Goal: Task Accomplishment & Management: Use online tool/utility

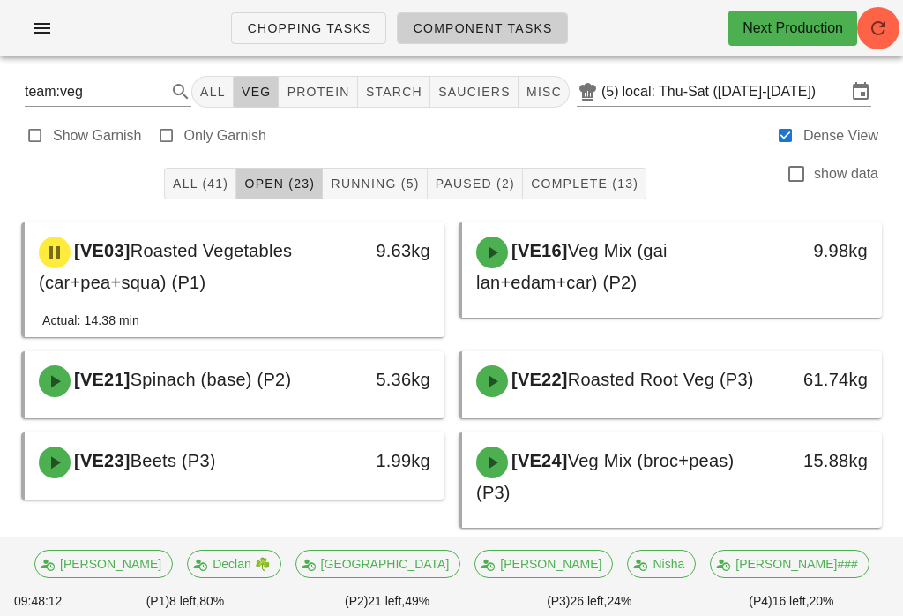
click at [369, 170] on button "Running (5)" at bounding box center [375, 184] width 104 height 32
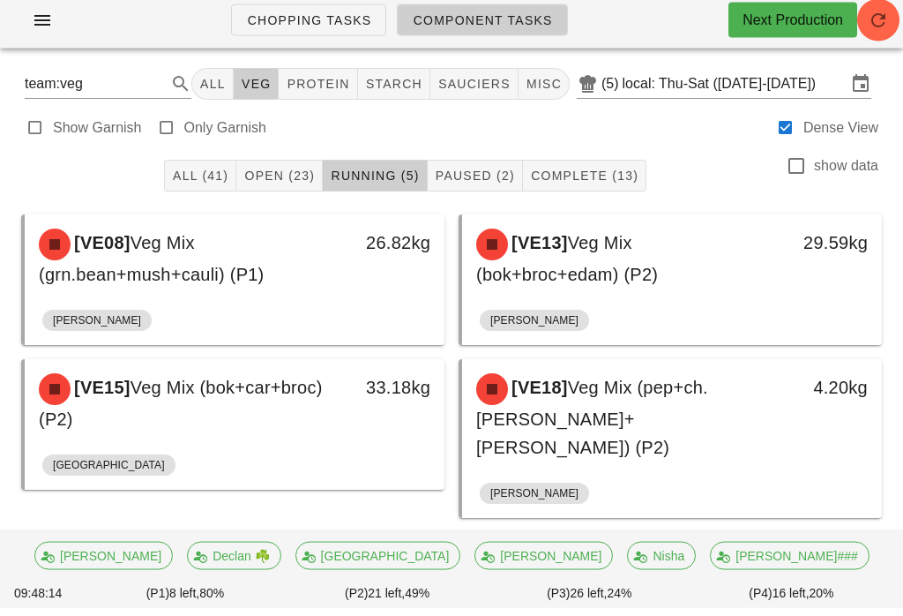
scroll to position [98, 0]
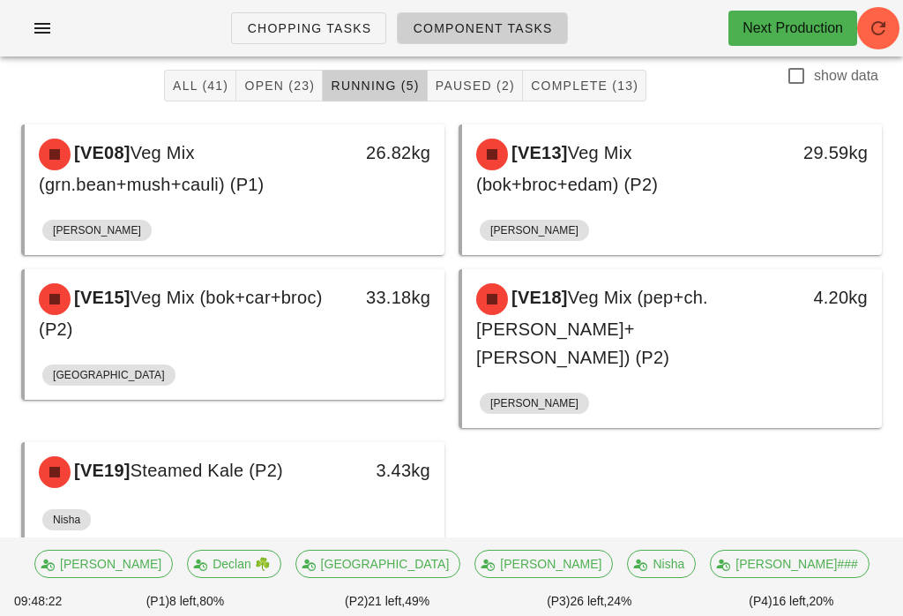
click at [300, 70] on button "Open (23)" at bounding box center [279, 86] width 86 height 32
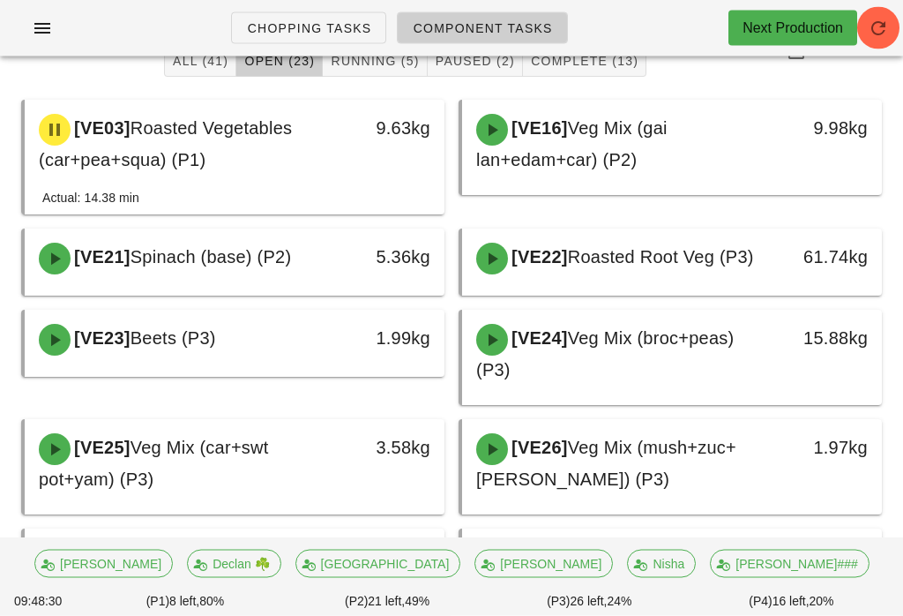
scroll to position [123, 0]
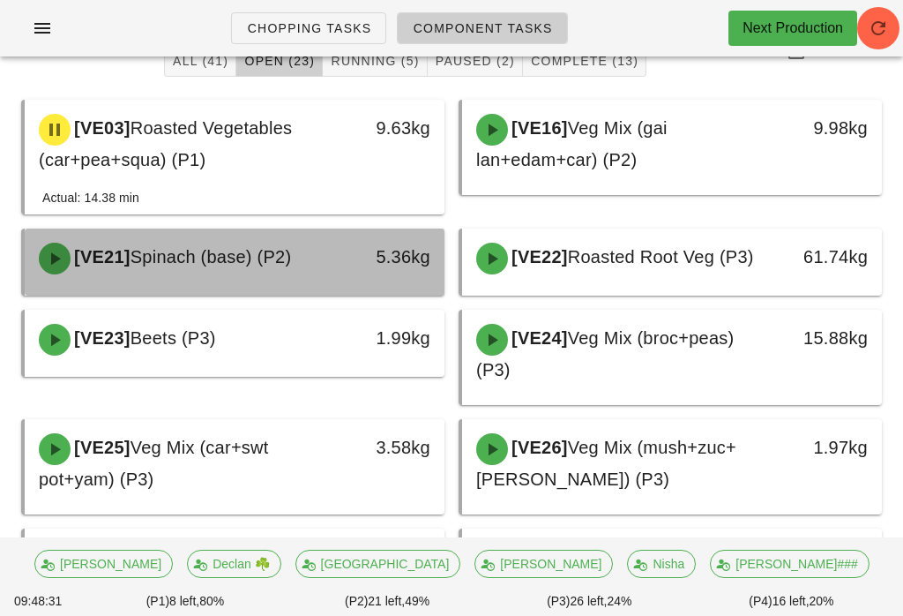
click at [309, 248] on div "[VE21] Spinach (base) (P2)" at bounding box center [183, 258] width 310 height 53
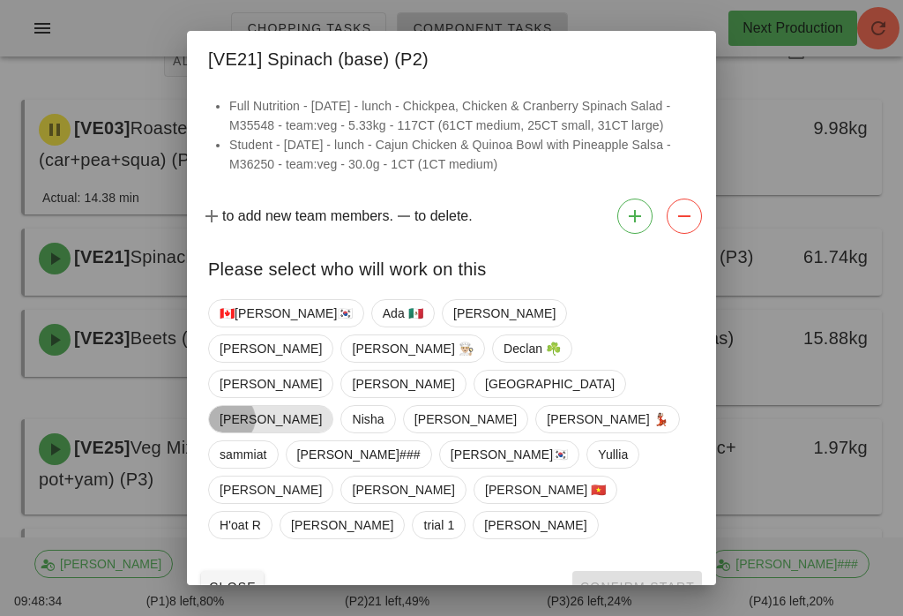
click at [322, 406] on span "[PERSON_NAME]" at bounding box center [271, 419] width 102 height 26
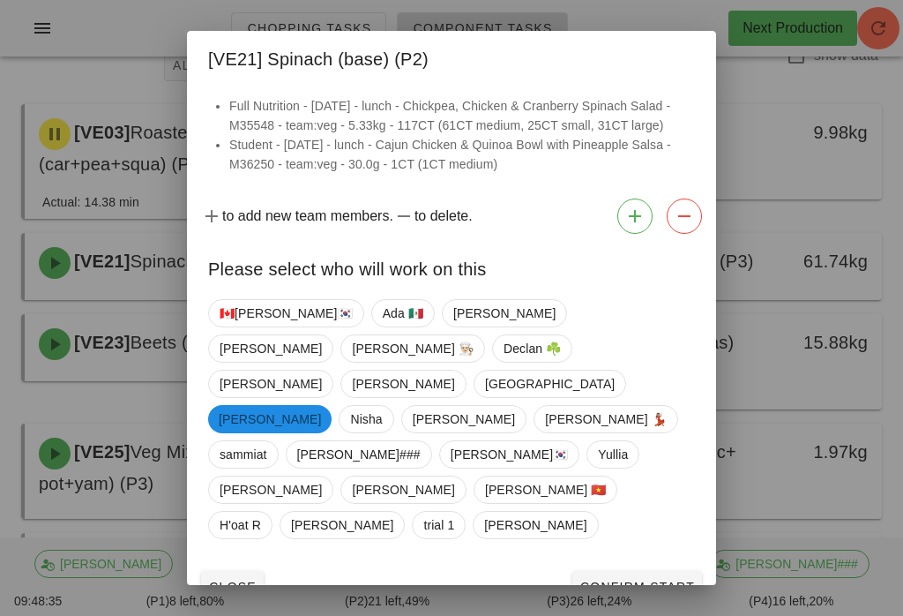
click at [645, 580] on span "Confirm Start" at bounding box center [638, 587] width 116 height 14
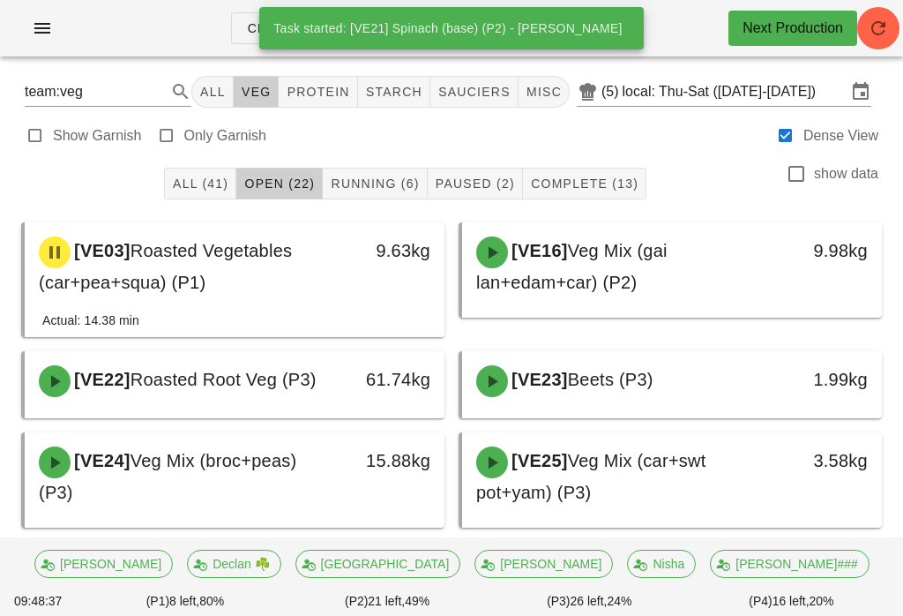
click at [392, 170] on button "Running (6)" at bounding box center [375, 184] width 104 height 32
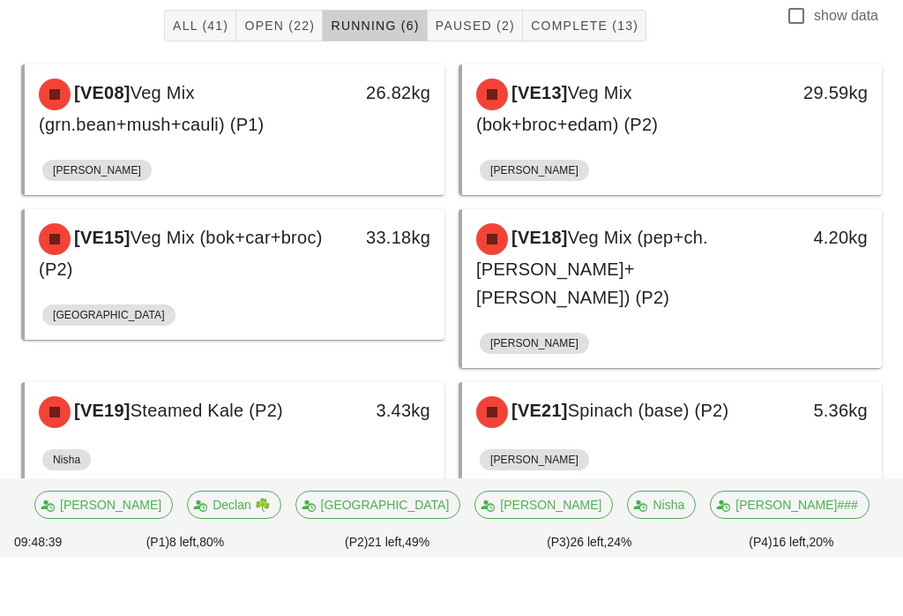
scroll to position [98, 0]
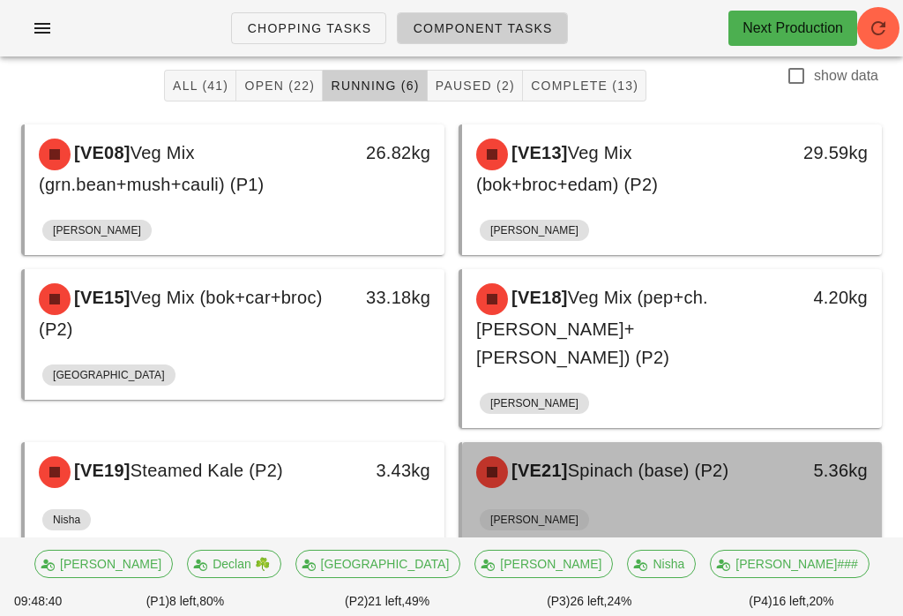
click at [656, 461] on div "[VE21] Spinach (base) (P2)" at bounding box center [621, 472] width 310 height 53
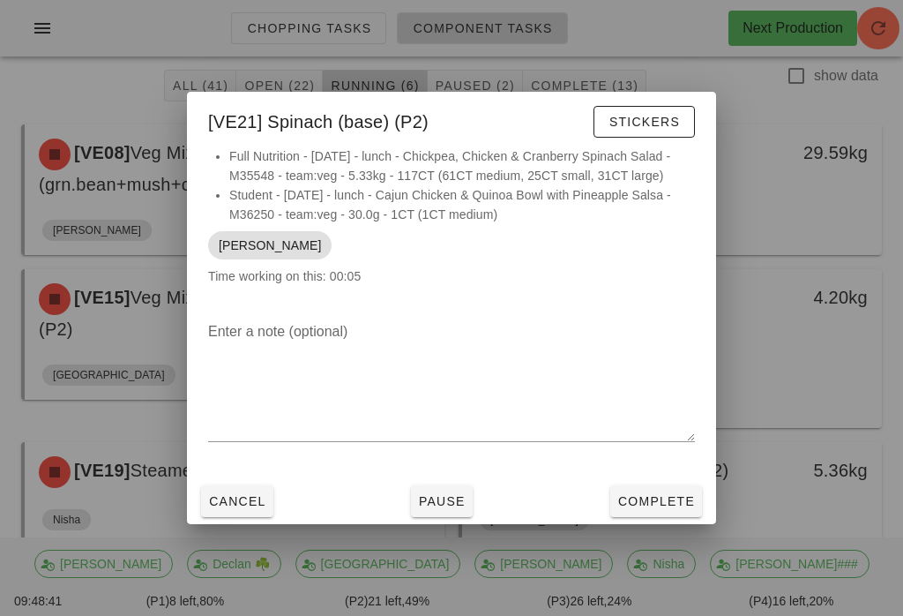
click at [685, 508] on span "Complete" at bounding box center [657, 501] width 78 height 14
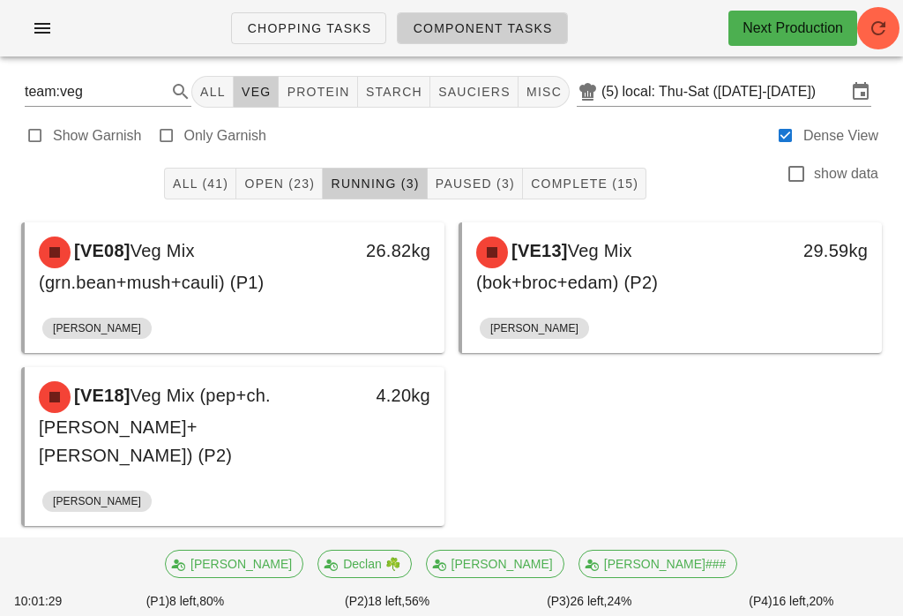
click at [471, 183] on span "Paused (3)" at bounding box center [475, 183] width 80 height 14
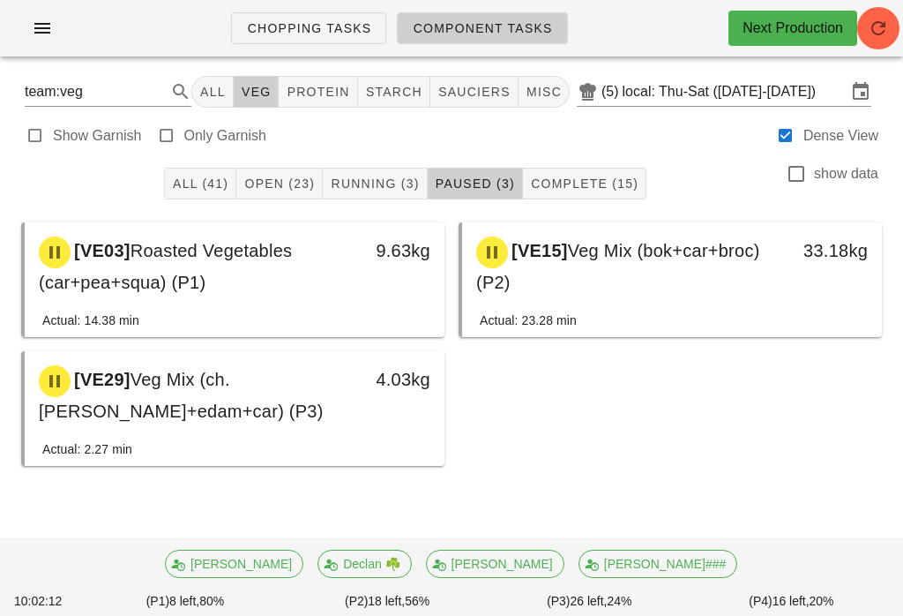
click at [391, 168] on button "Running (3)" at bounding box center [375, 184] width 104 height 32
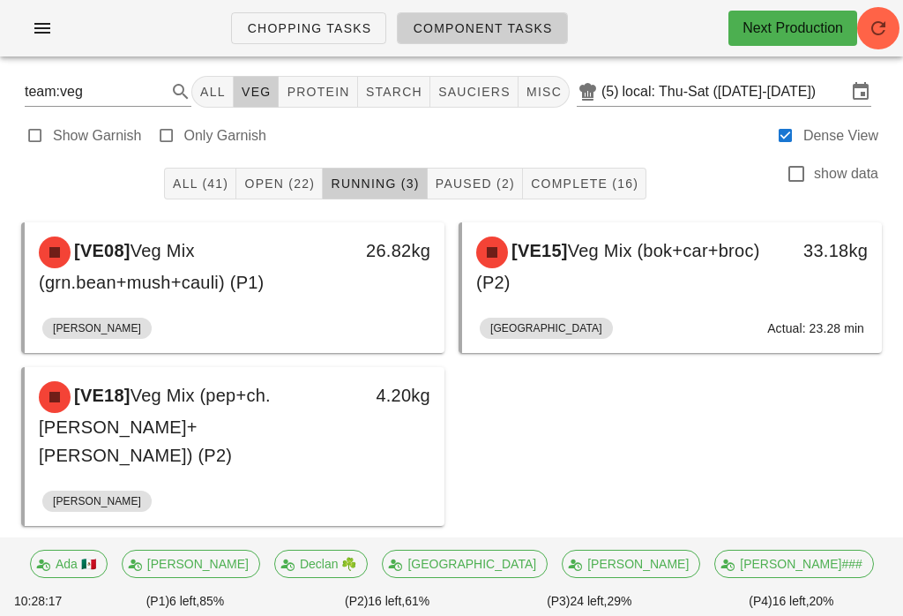
click at [485, 169] on button "Paused (2)" at bounding box center [475, 184] width 95 height 32
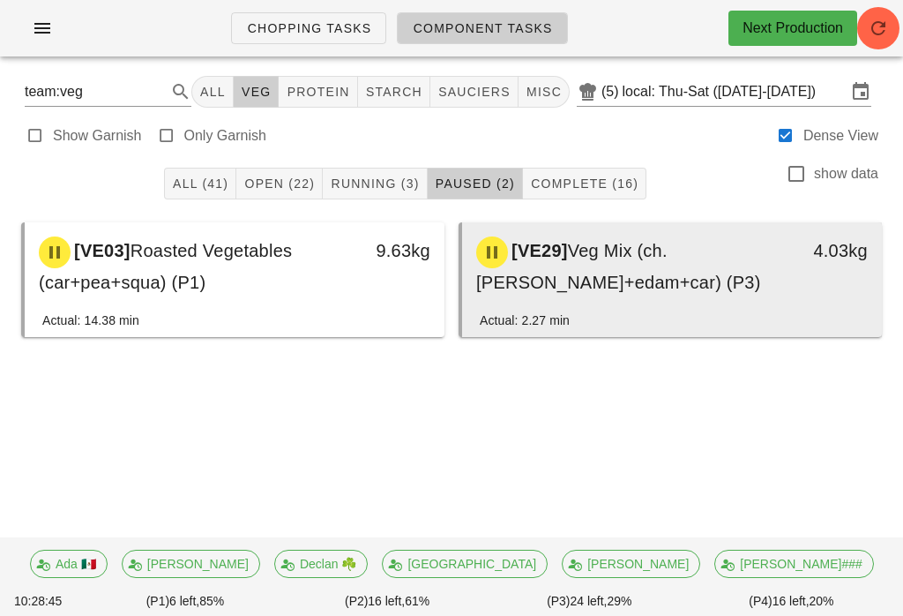
click at [643, 256] on span "Veg Mix (ch.[PERSON_NAME]+edam+car) (P3)" at bounding box center [618, 266] width 285 height 51
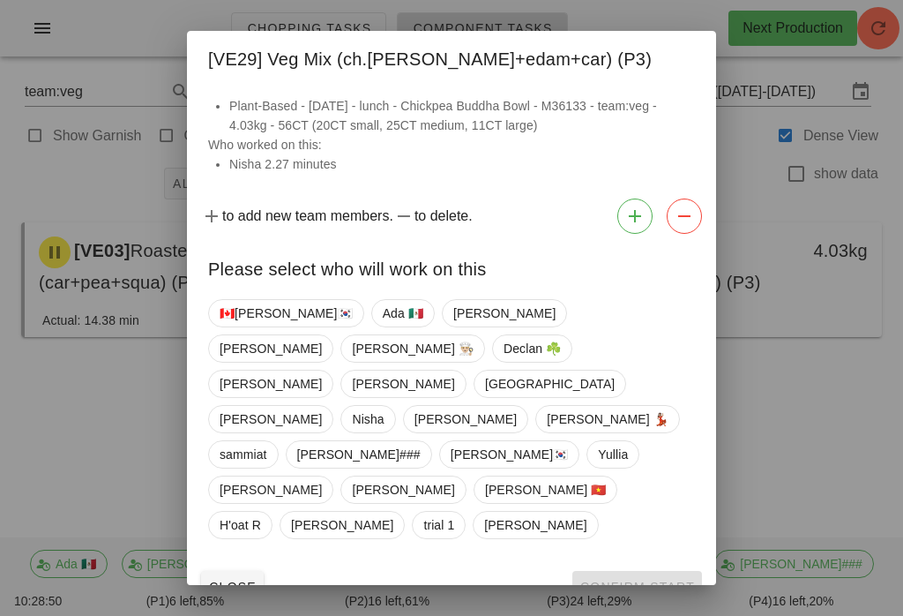
click at [99, 431] on div at bounding box center [451, 308] width 903 height 616
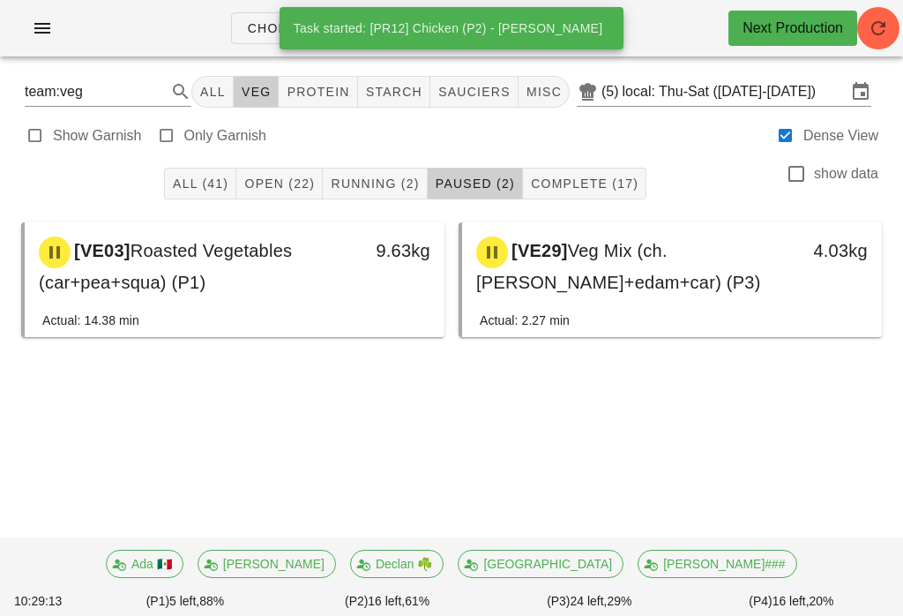
click at [305, 174] on button "Open (22)" at bounding box center [279, 184] width 86 height 32
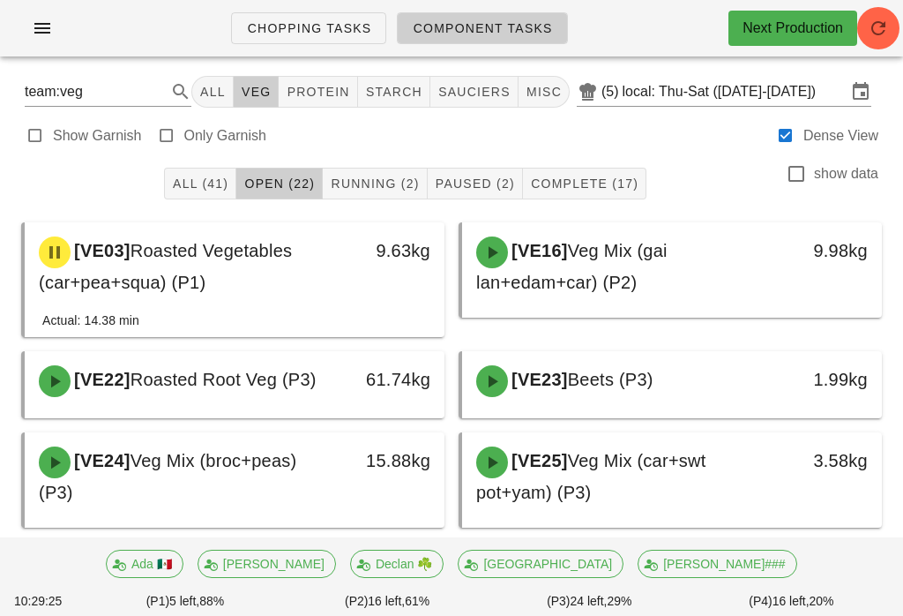
click at [416, 176] on span "Running (2)" at bounding box center [374, 183] width 89 height 14
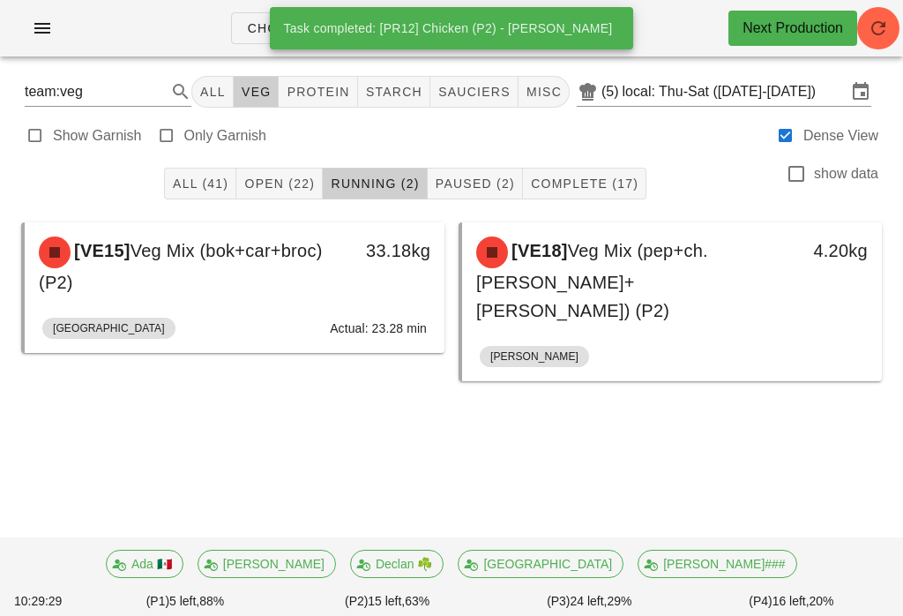
click at [301, 181] on span "Open (22)" at bounding box center [279, 183] width 71 height 14
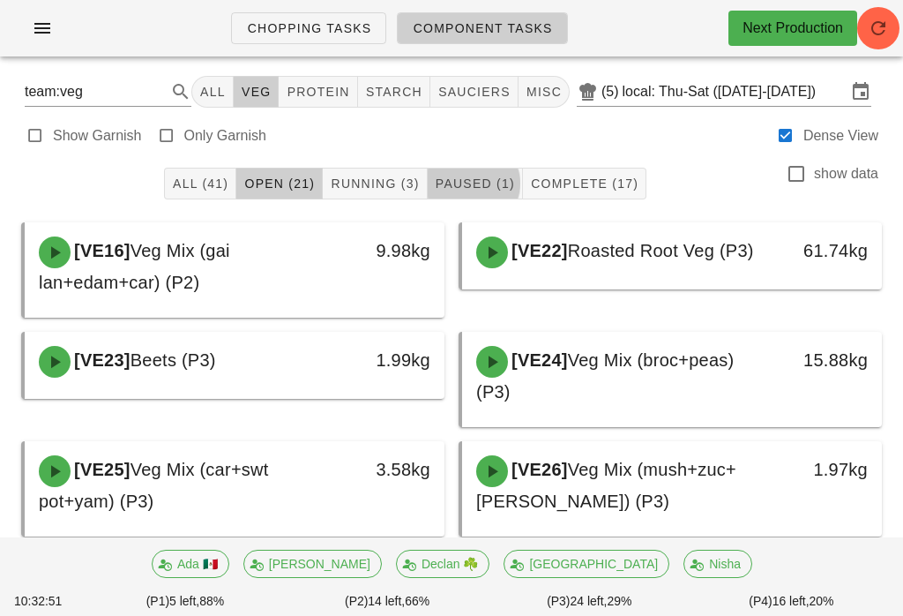
click at [476, 173] on button "Paused (1)" at bounding box center [475, 184] width 95 height 32
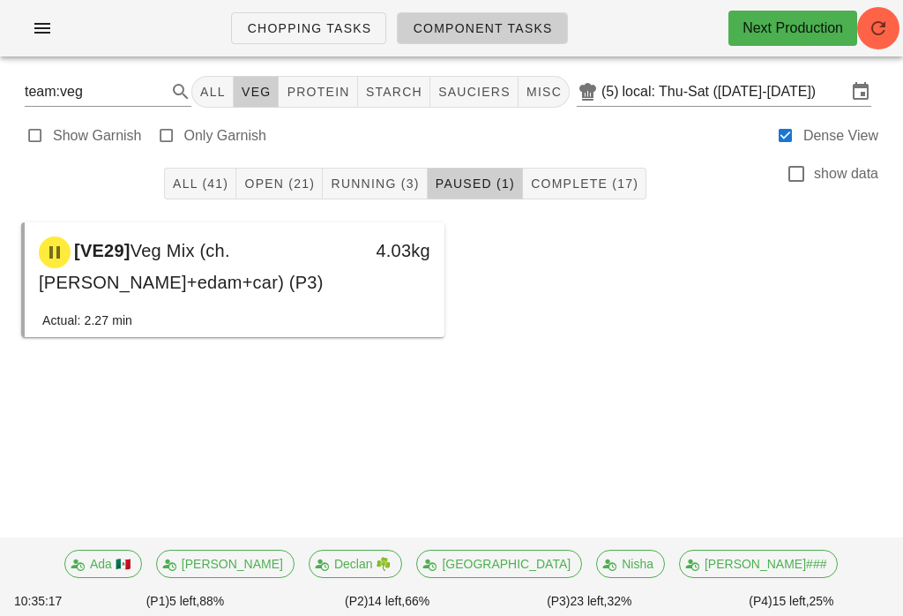
click at [282, 162] on div "All (41) Open (21) Running (3) Paused (1) Complete (17) show data" at bounding box center [452, 183] width 882 height 56
click at [273, 199] on button "Open (21)" at bounding box center [279, 184] width 86 height 32
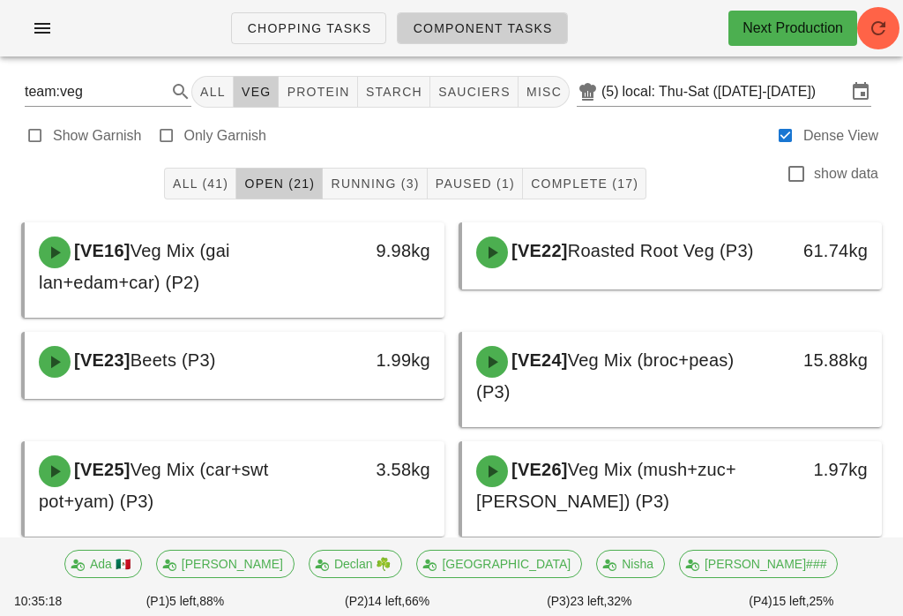
click at [284, 164] on div "All (41) Open (21) Running (3) Paused (1) Complete (17) show data" at bounding box center [452, 183] width 882 height 56
click at [349, 170] on button "Running (3)" at bounding box center [375, 184] width 104 height 32
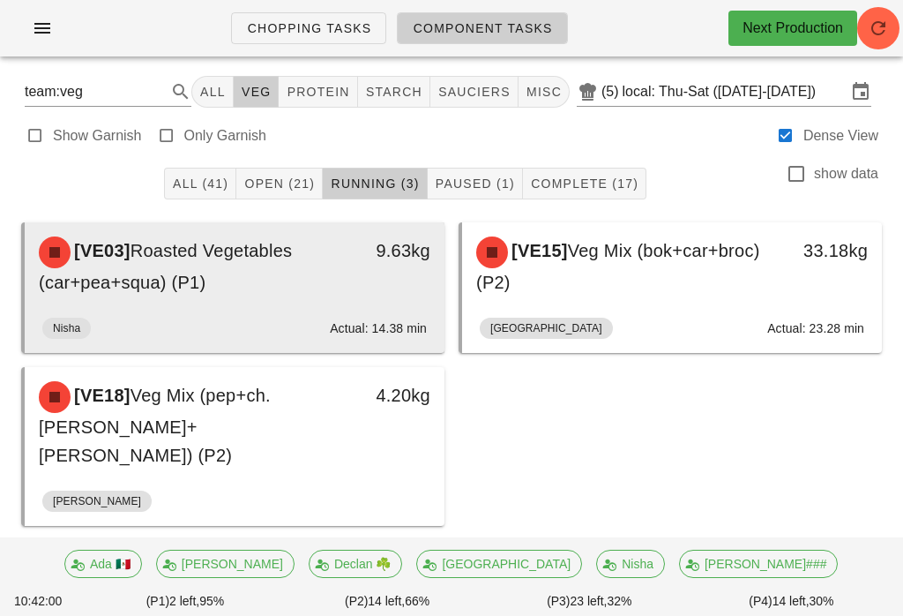
click at [372, 266] on div "9.63kg" at bounding box center [389, 266] width 103 height 81
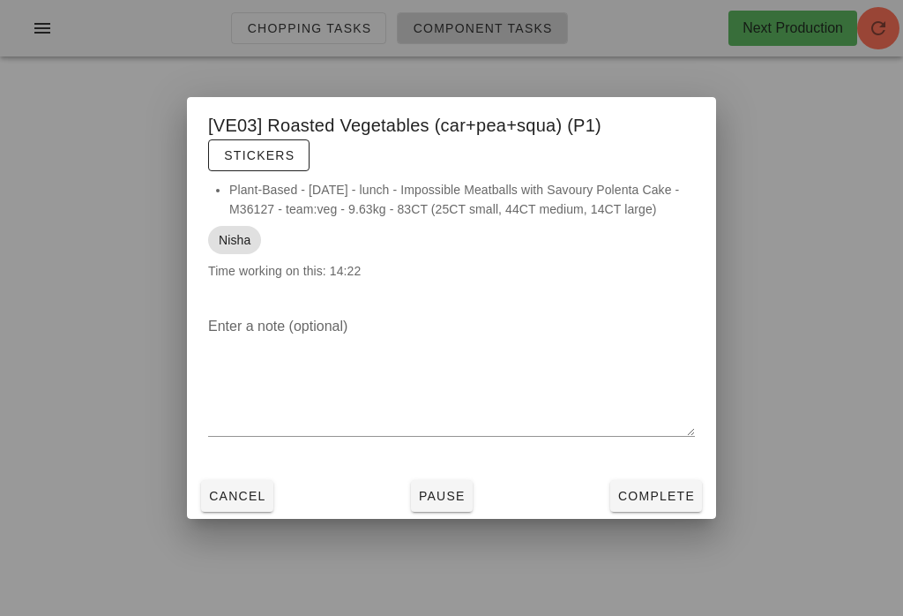
click at [663, 480] on button "Complete" at bounding box center [657, 496] width 92 height 32
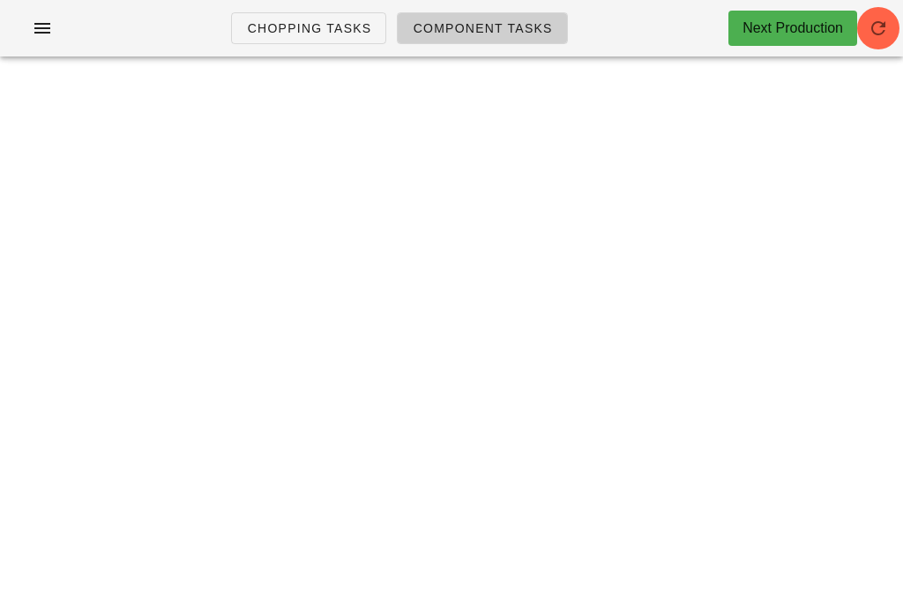
click at [888, 21] on icon "button" at bounding box center [878, 28] width 21 height 21
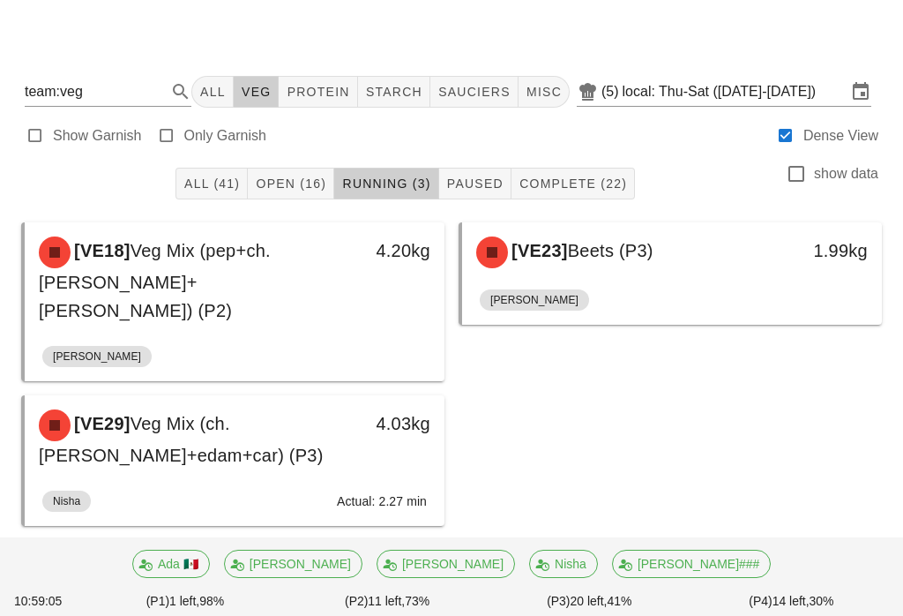
scroll to position [27, 0]
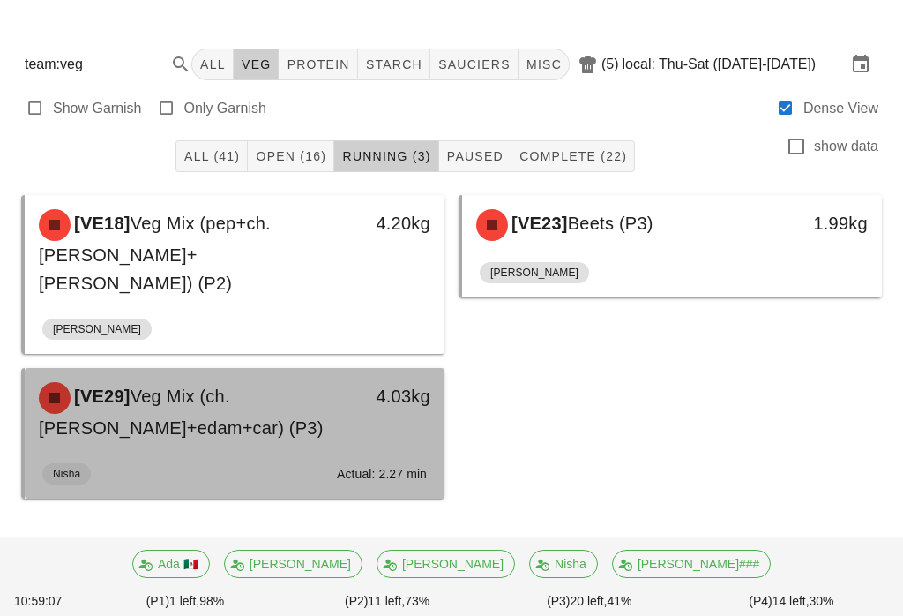
click at [291, 389] on div "[VE29] Veg Mix (ch.[PERSON_NAME]+edam+car) (P3)" at bounding box center [183, 411] width 310 height 81
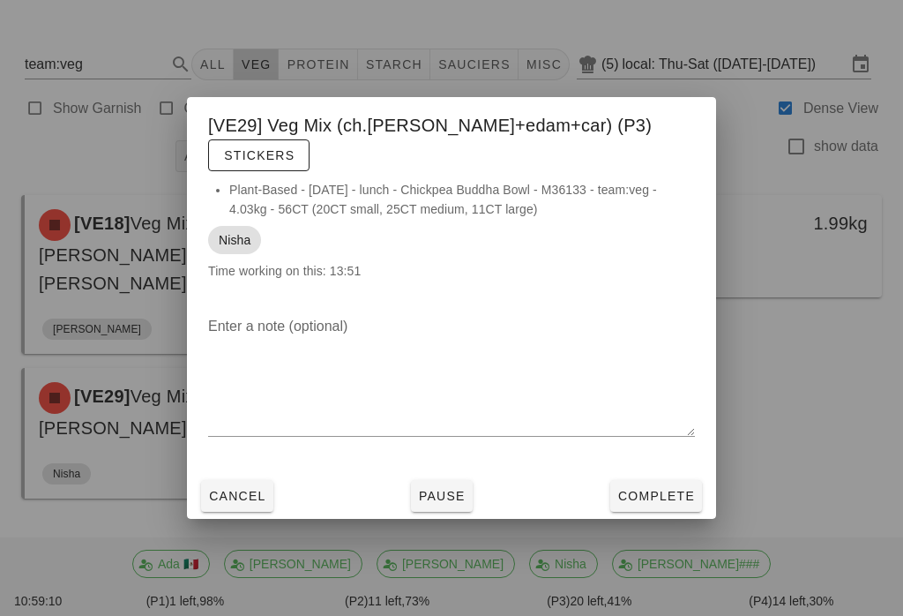
click at [658, 489] on span "Complete" at bounding box center [657, 496] width 78 height 14
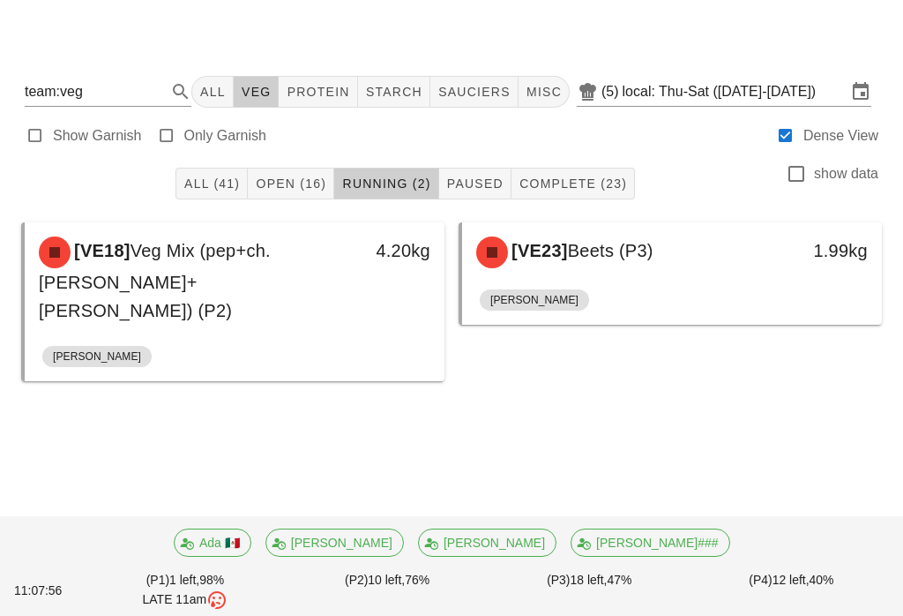
click at [310, 168] on button "Open (16)" at bounding box center [291, 184] width 86 height 32
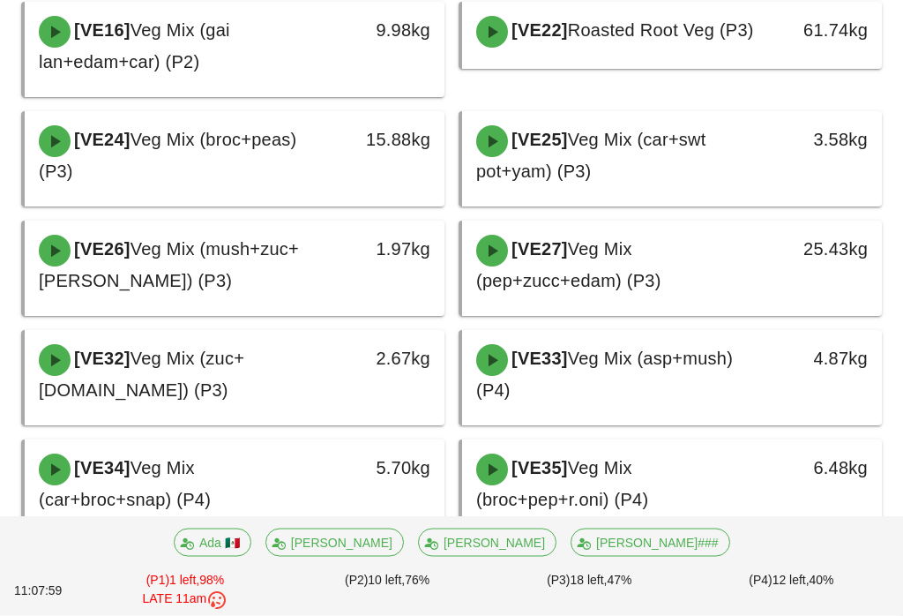
scroll to position [229, 0]
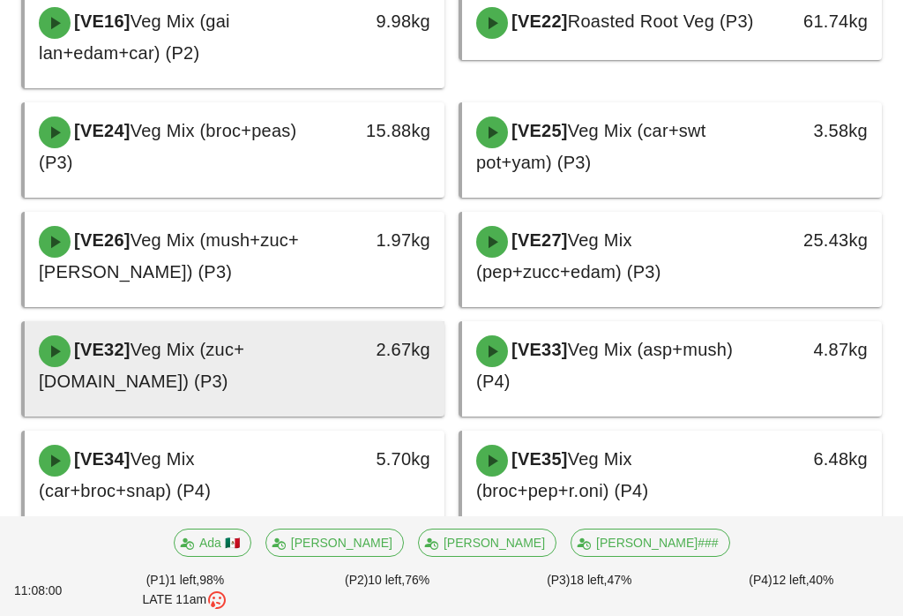
click at [228, 349] on span "Veg Mix (zuc+[DOMAIN_NAME]) (P3)" at bounding box center [142, 365] width 206 height 51
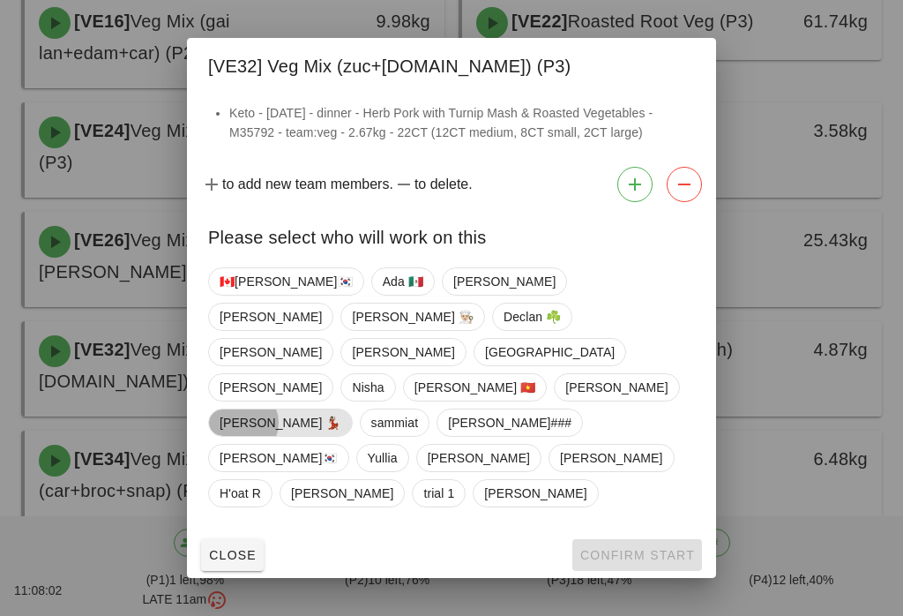
click at [237, 425] on span "[PERSON_NAME] 💃🏽" at bounding box center [281, 422] width 122 height 26
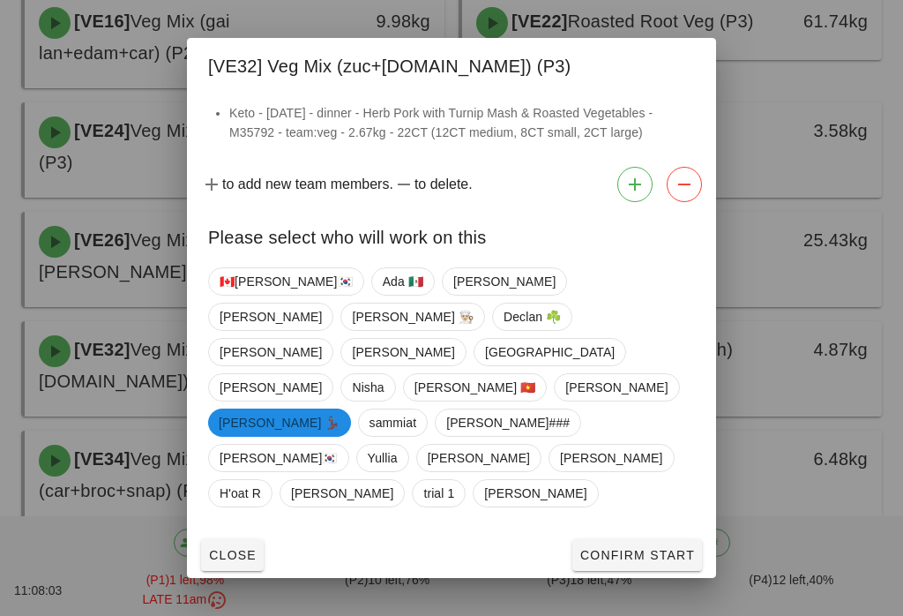
click at [672, 548] on span "Confirm Start" at bounding box center [638, 555] width 116 height 14
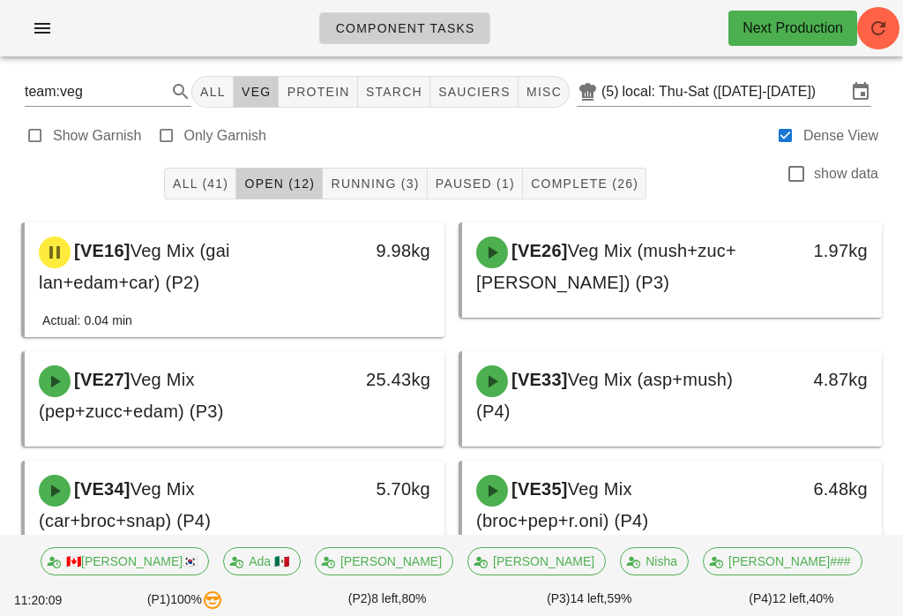
click at [397, 161] on div "All (41) Open (12) Running (3) Paused (1) Complete (26) show data" at bounding box center [452, 183] width 882 height 56
click at [359, 181] on span "Running (3)" at bounding box center [374, 183] width 89 height 14
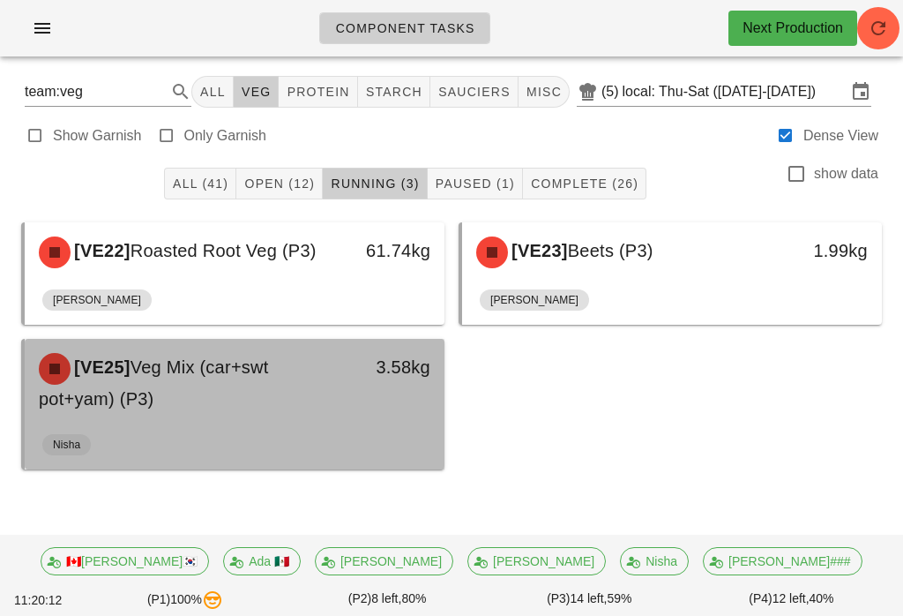
click at [343, 392] on div "3.58kg" at bounding box center [389, 382] width 103 height 81
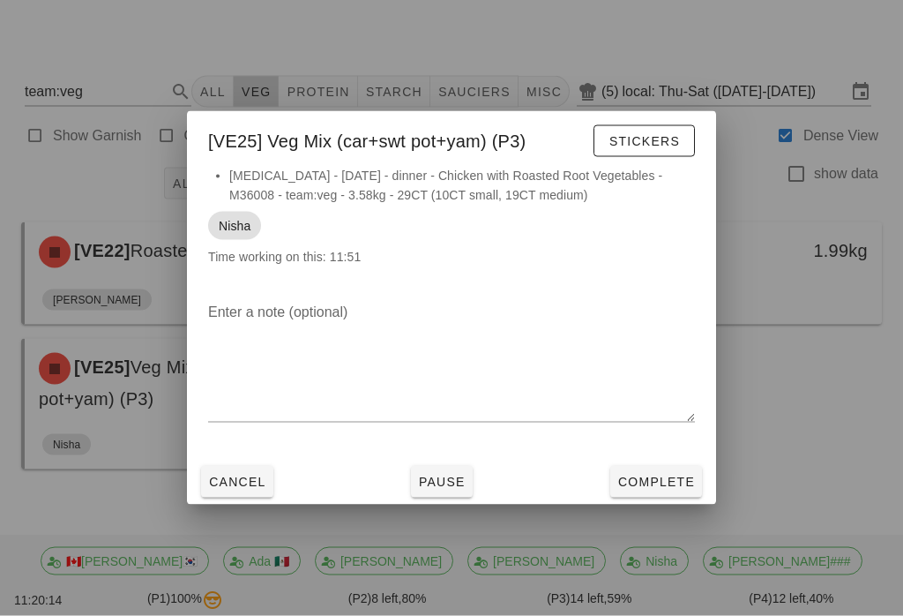
scroll to position [27, 0]
click at [654, 470] on button "Complete" at bounding box center [657, 482] width 92 height 32
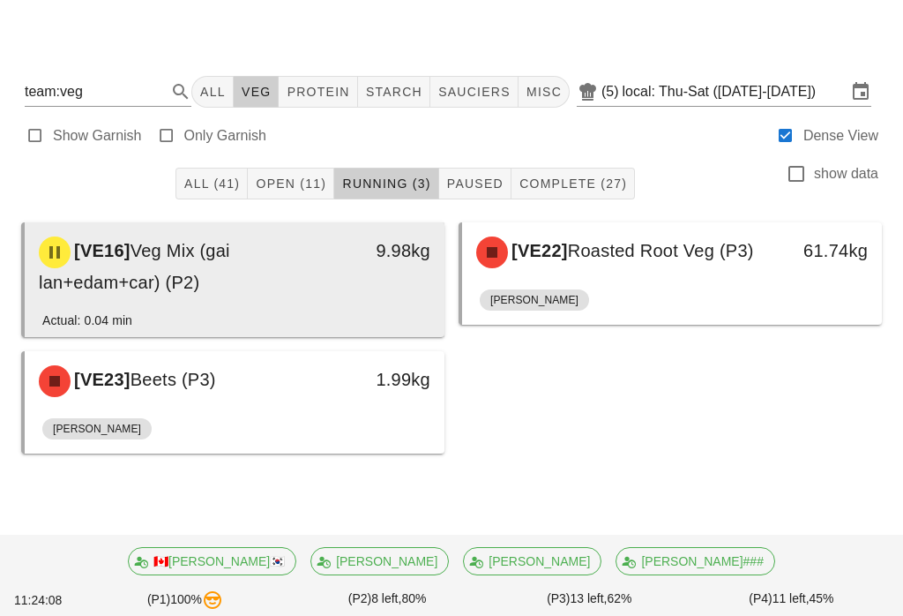
click at [271, 263] on div "[VE16] Veg Mix (gai lan+edam+car) (P2)" at bounding box center [183, 266] width 310 height 81
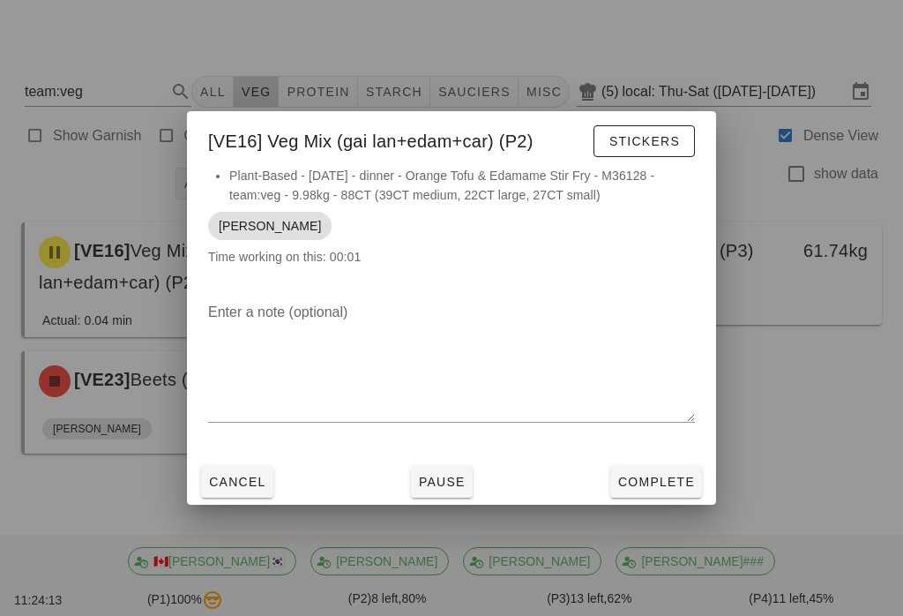
click at [590, 324] on textarea "Enter a note (optional)" at bounding box center [451, 360] width 487 height 124
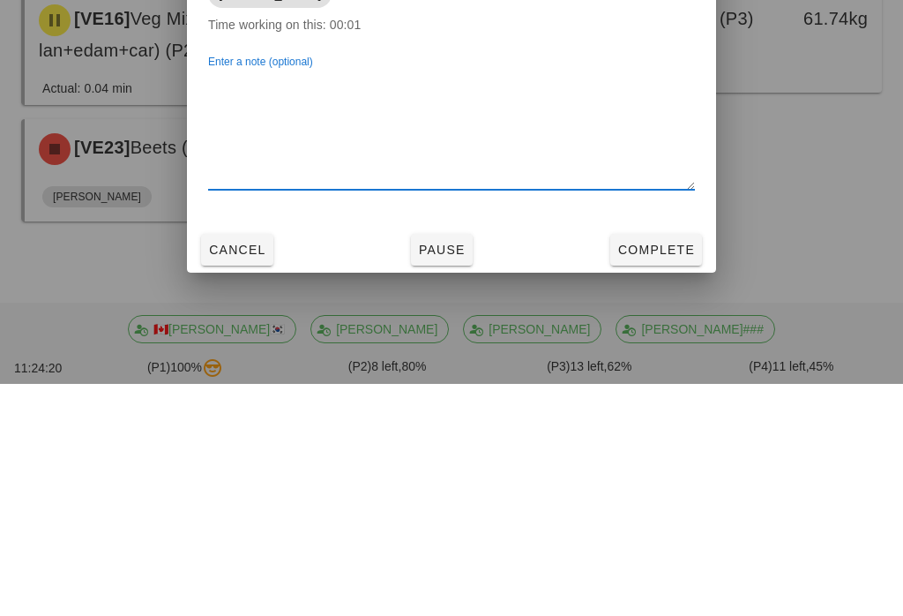
click at [834, 105] on div at bounding box center [451, 308] width 903 height 616
